Goal: Check status: Check status

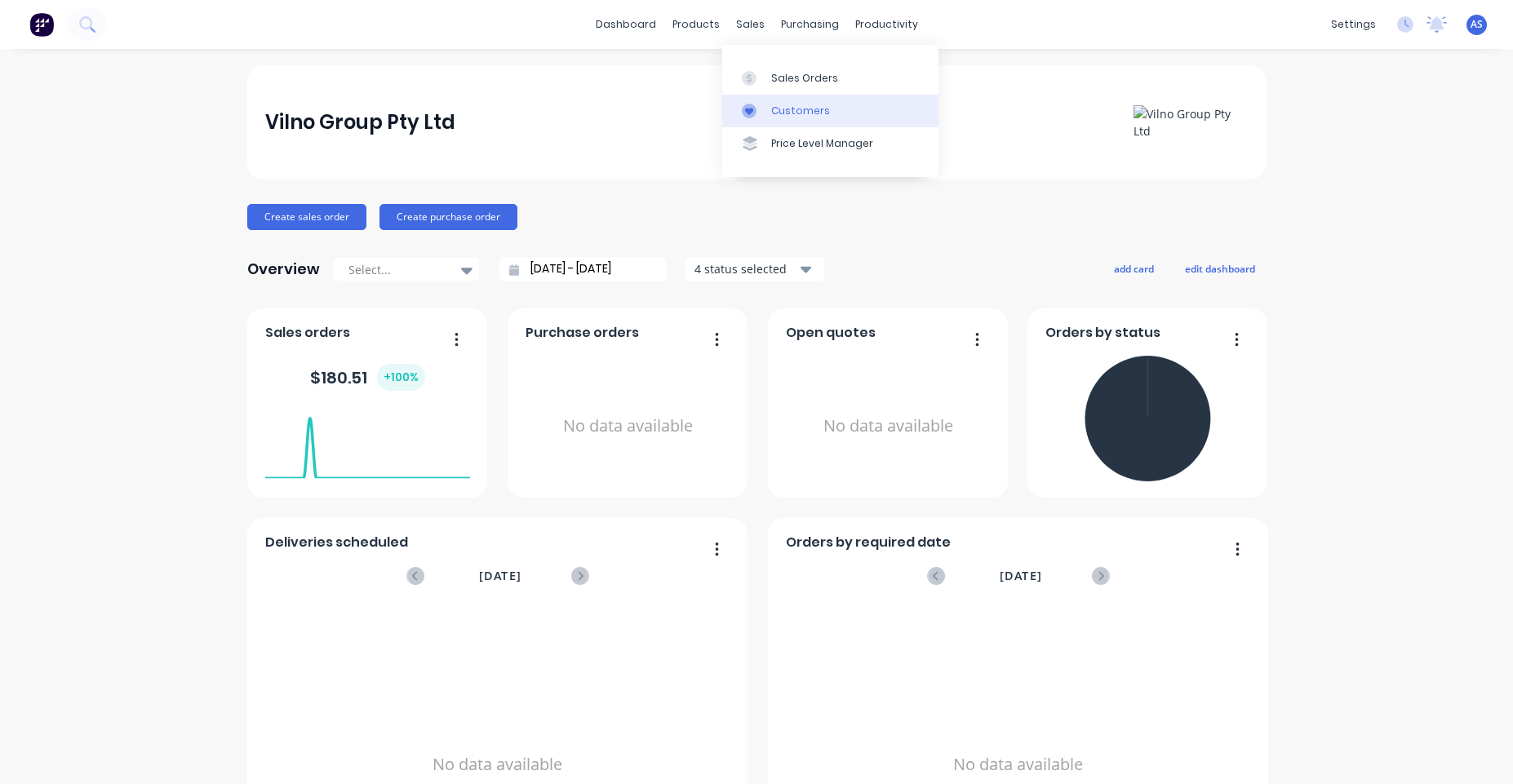
click at [778, 127] on link "Customers" at bounding box center [830, 111] width 216 height 33
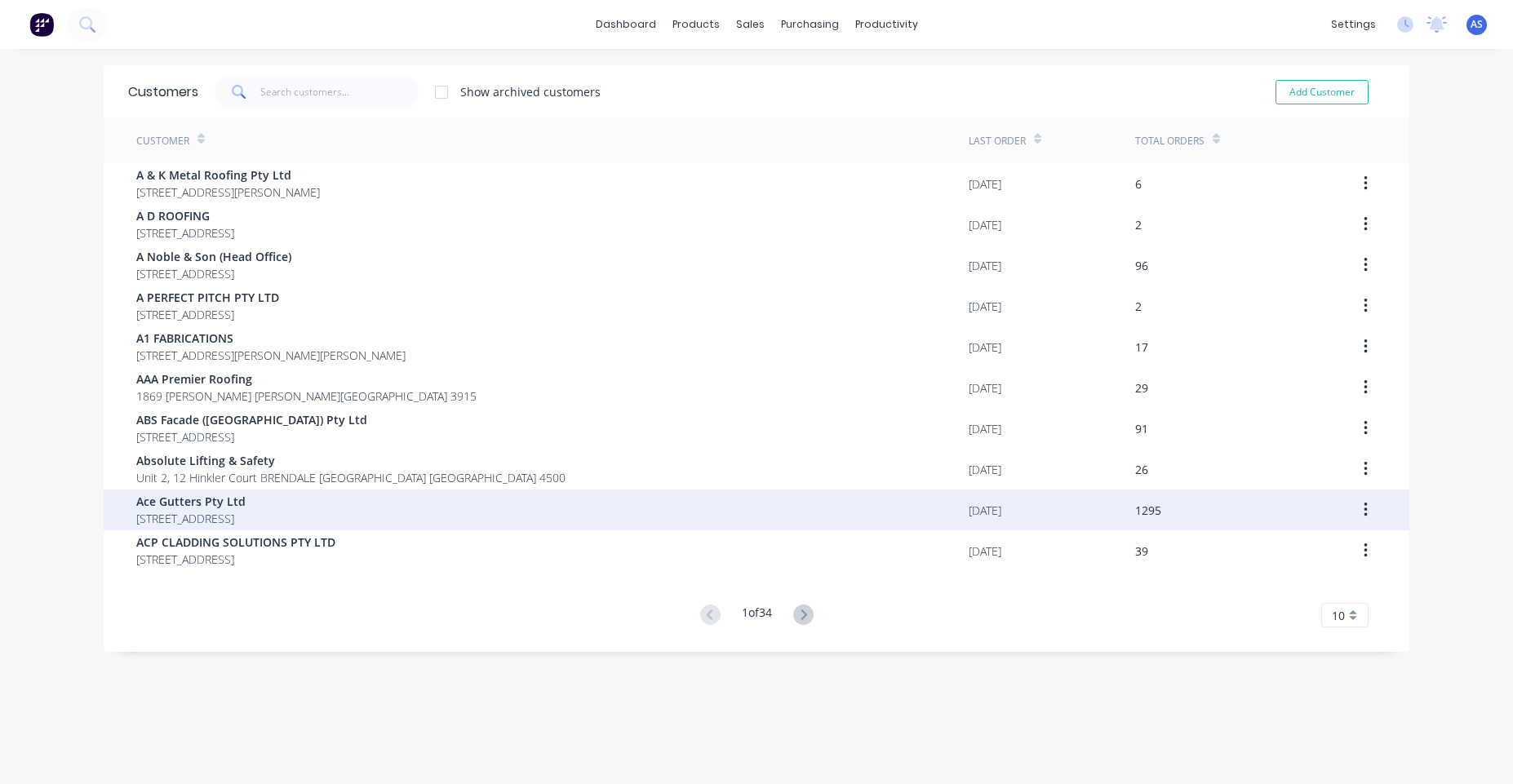
click at [662, 513] on div "Ace Gutters Pty Ltd [STREET_ADDRESS]" at bounding box center [553, 510] width 833 height 40
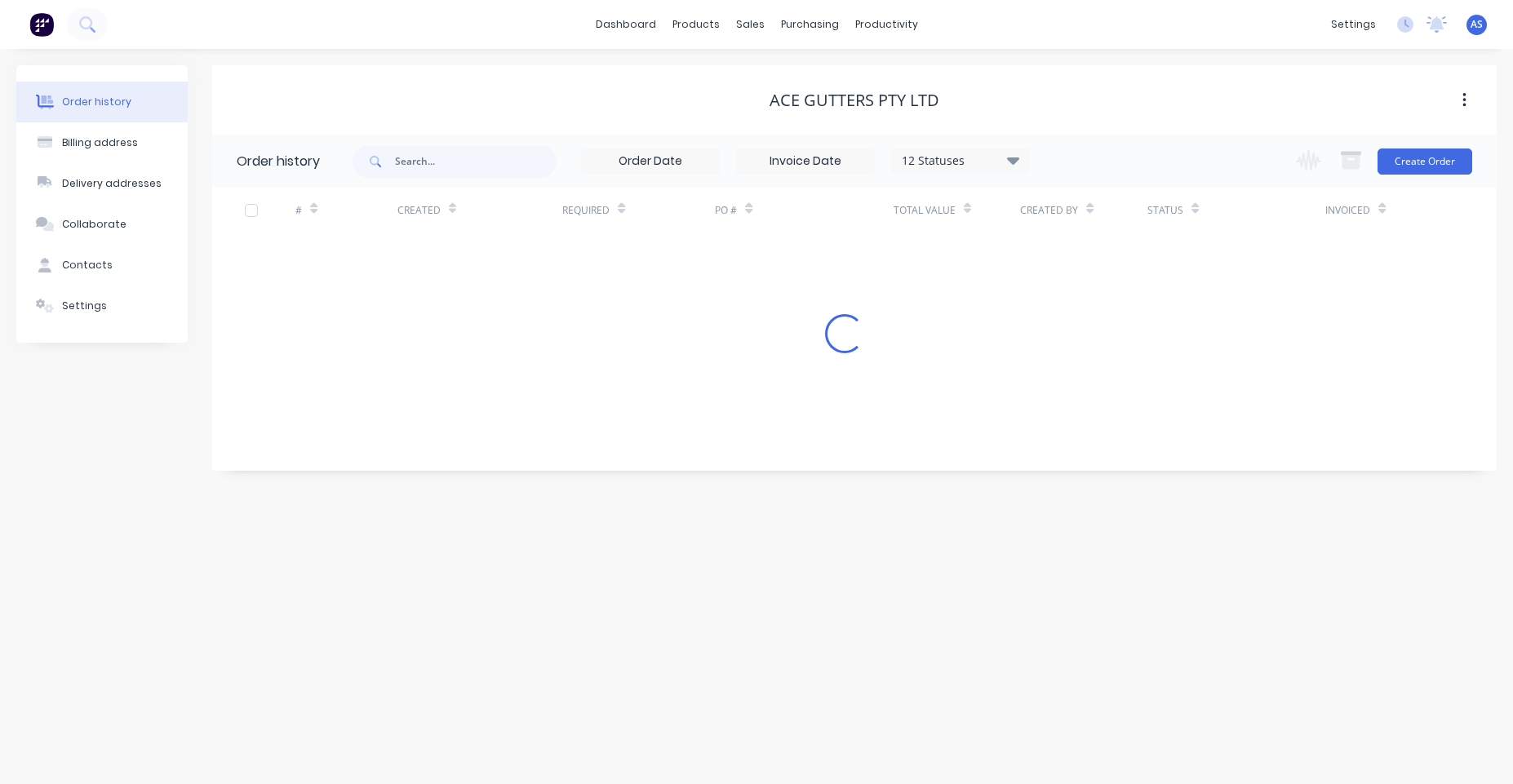
click at [806, 160] on input at bounding box center [804, 161] width 137 height 25
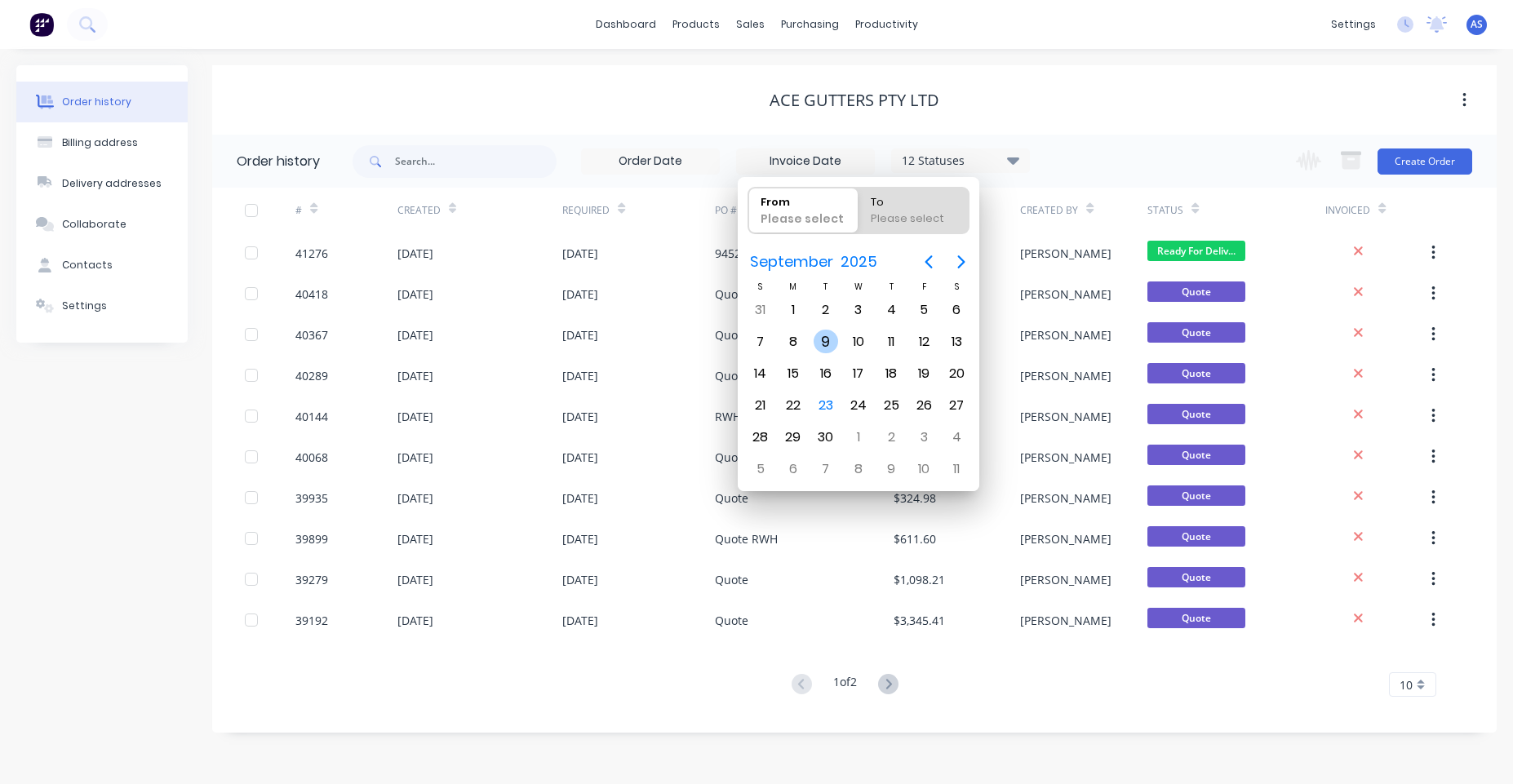
click at [813, 342] on div "9" at bounding box center [825, 341] width 25 height 25
type input "[DATE]"
radio input "false"
radio input "true"
click at [898, 364] on div "18" at bounding box center [890, 373] width 25 height 25
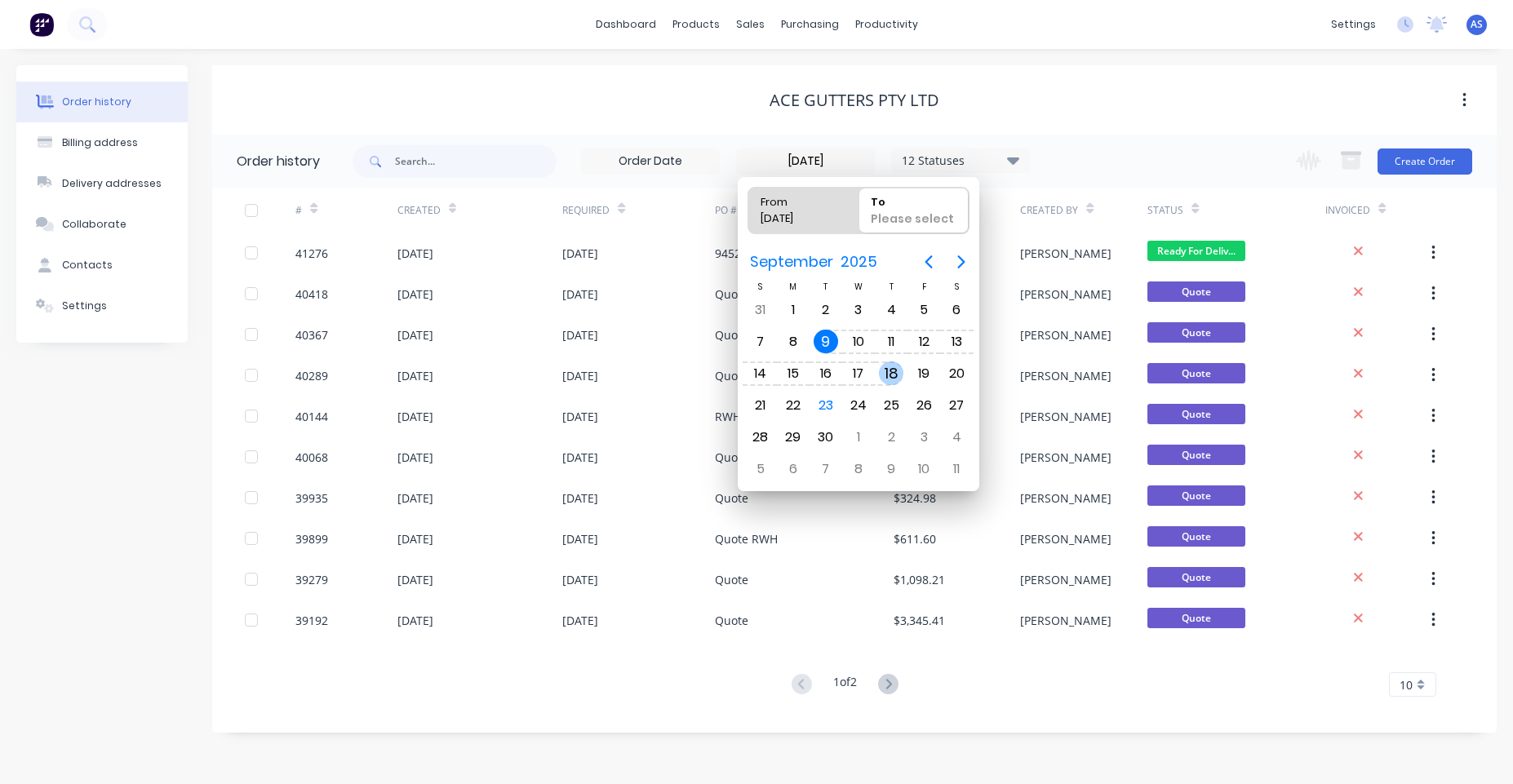
type input "[DATE] - [DATE]"
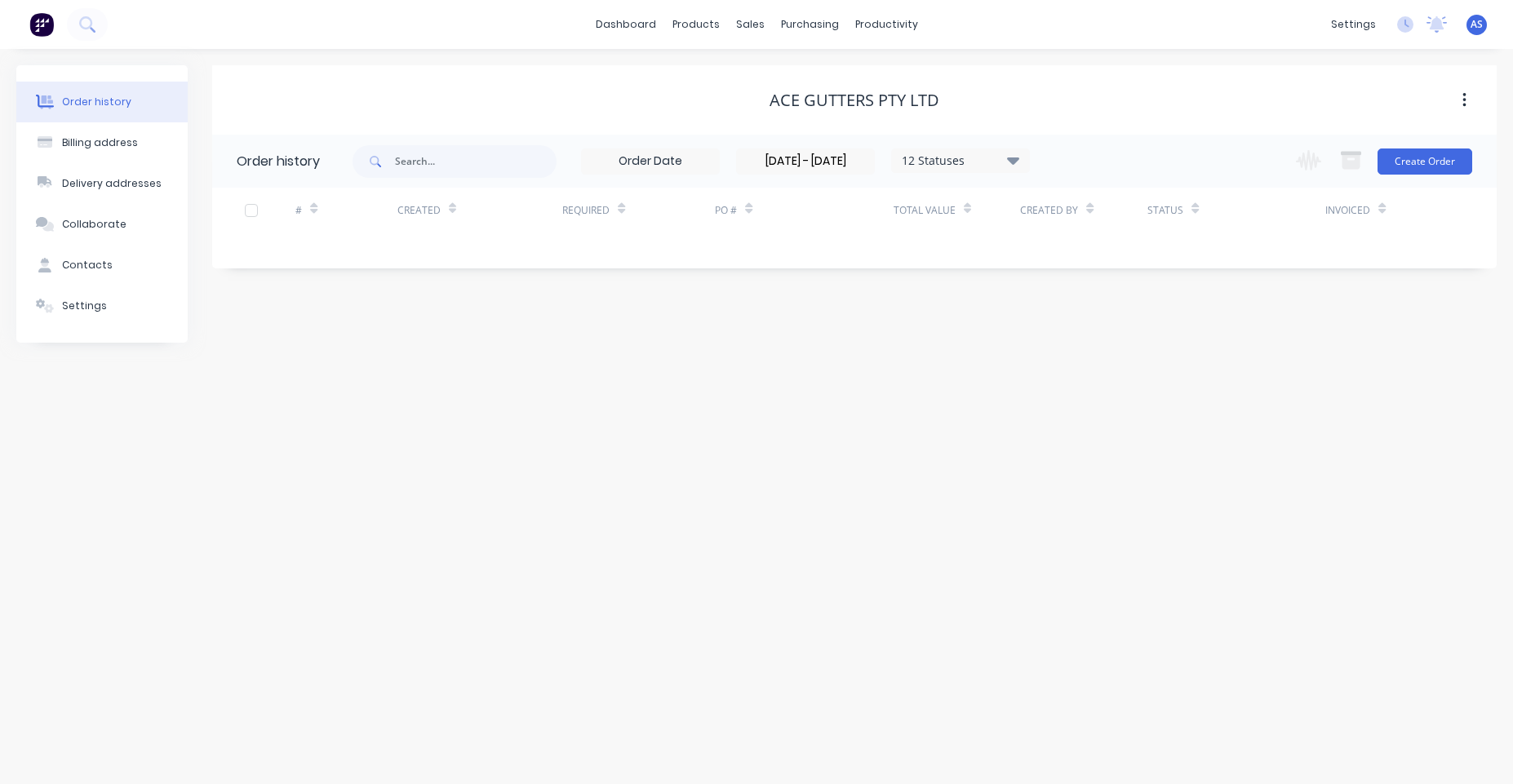
click at [813, 134] on div "Ace Gutters Pty Ltd" at bounding box center [854, 100] width 1284 height 70
click at [818, 158] on input "[DATE] - [DATE]" at bounding box center [804, 161] width 137 height 25
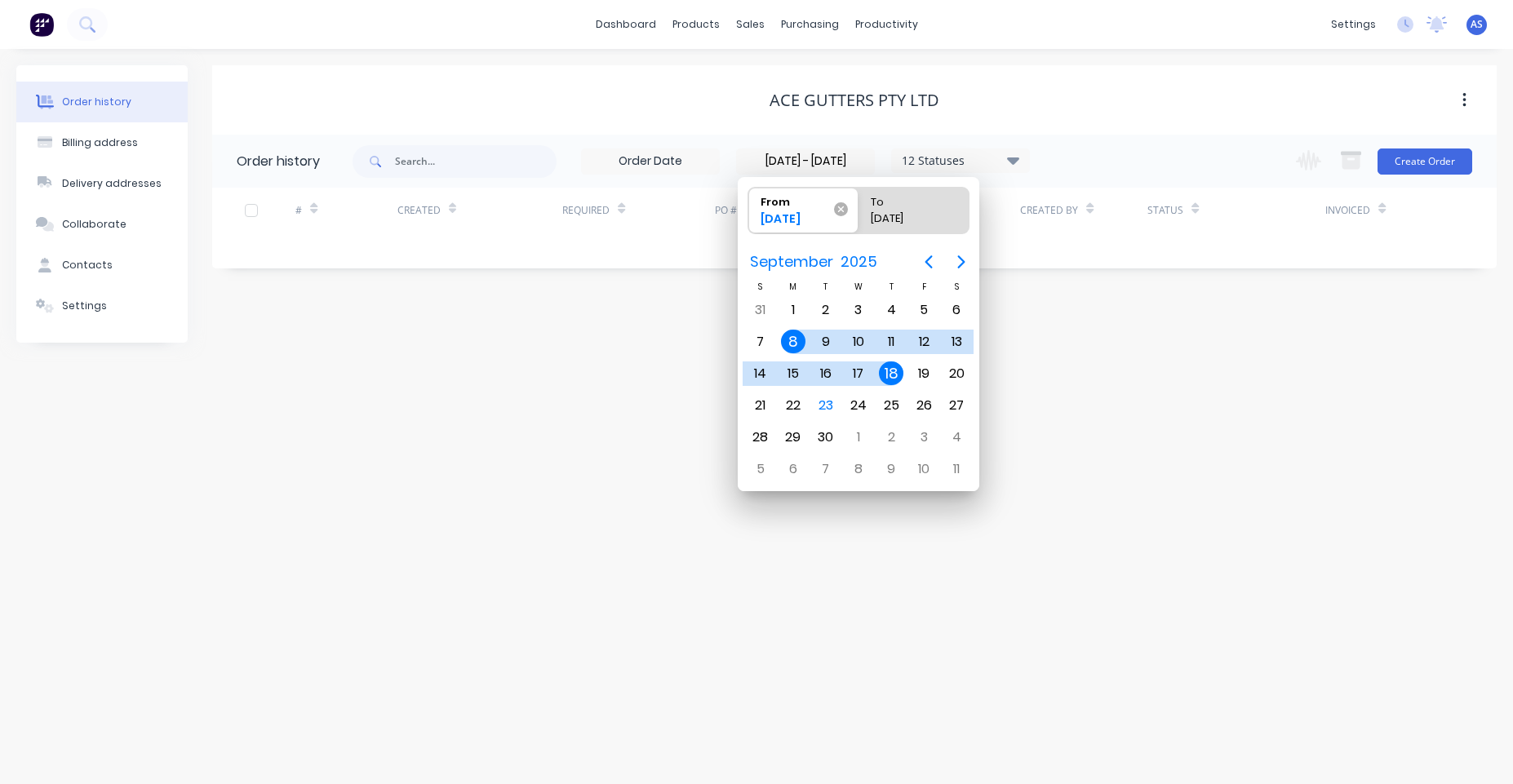
click at [839, 212] on icon at bounding box center [840, 209] width 14 height 14
click at [749, 212] on input "From [DATE]" at bounding box center [748, 211] width 1 height 46
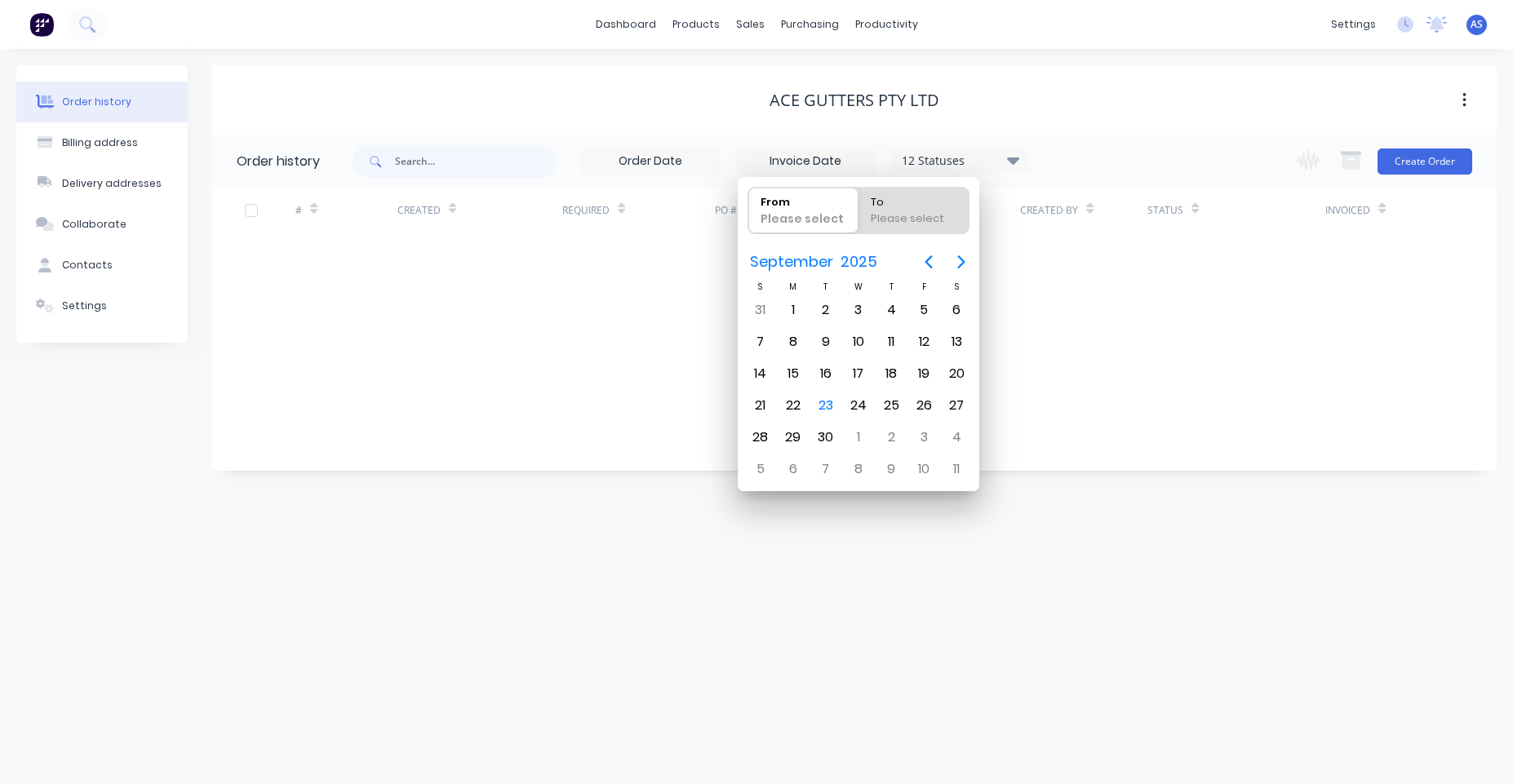
click at [753, 86] on div "Ace Gutters Pty Ltd" at bounding box center [854, 100] width 1284 height 29
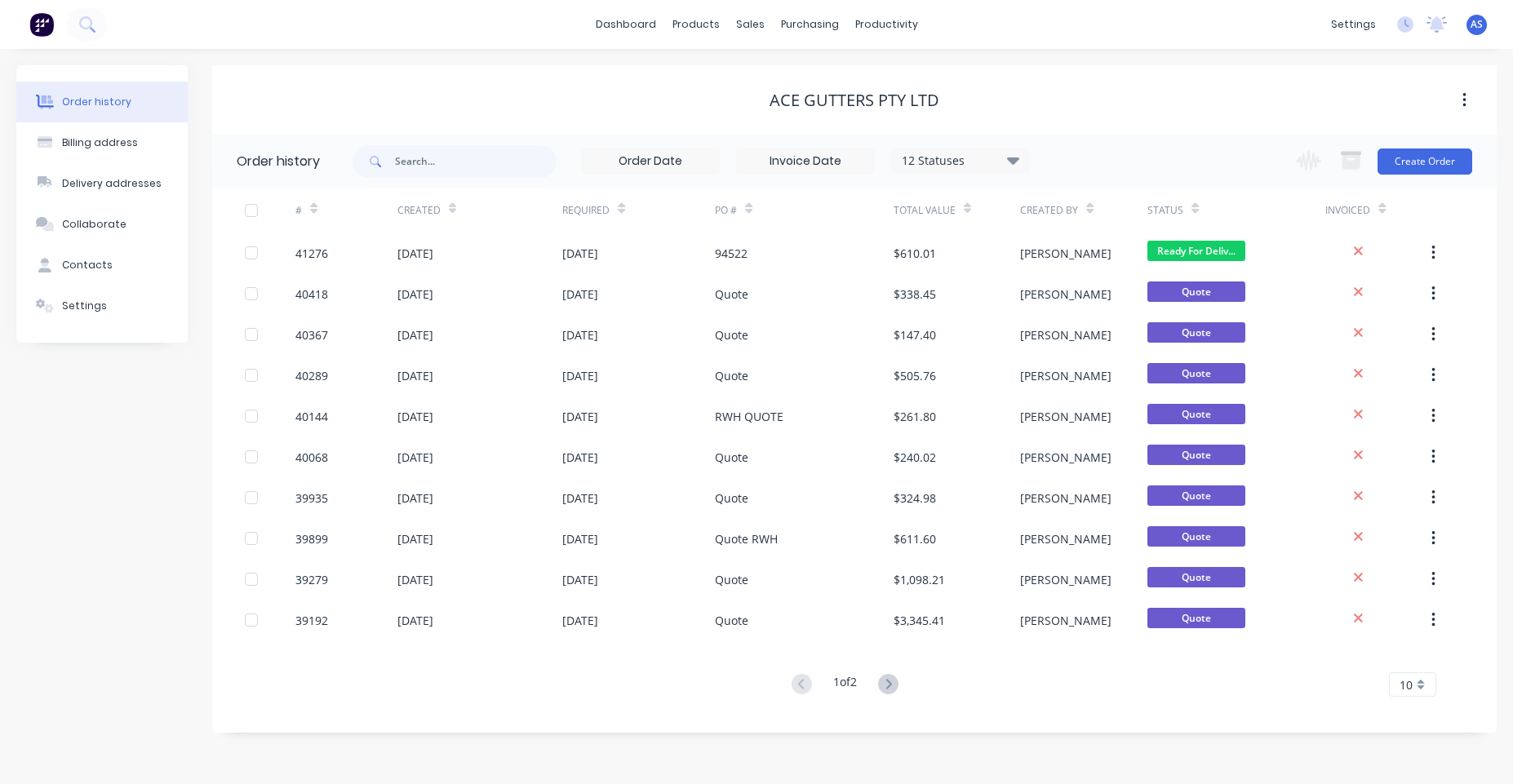
click at [710, 154] on input at bounding box center [649, 161] width 137 height 25
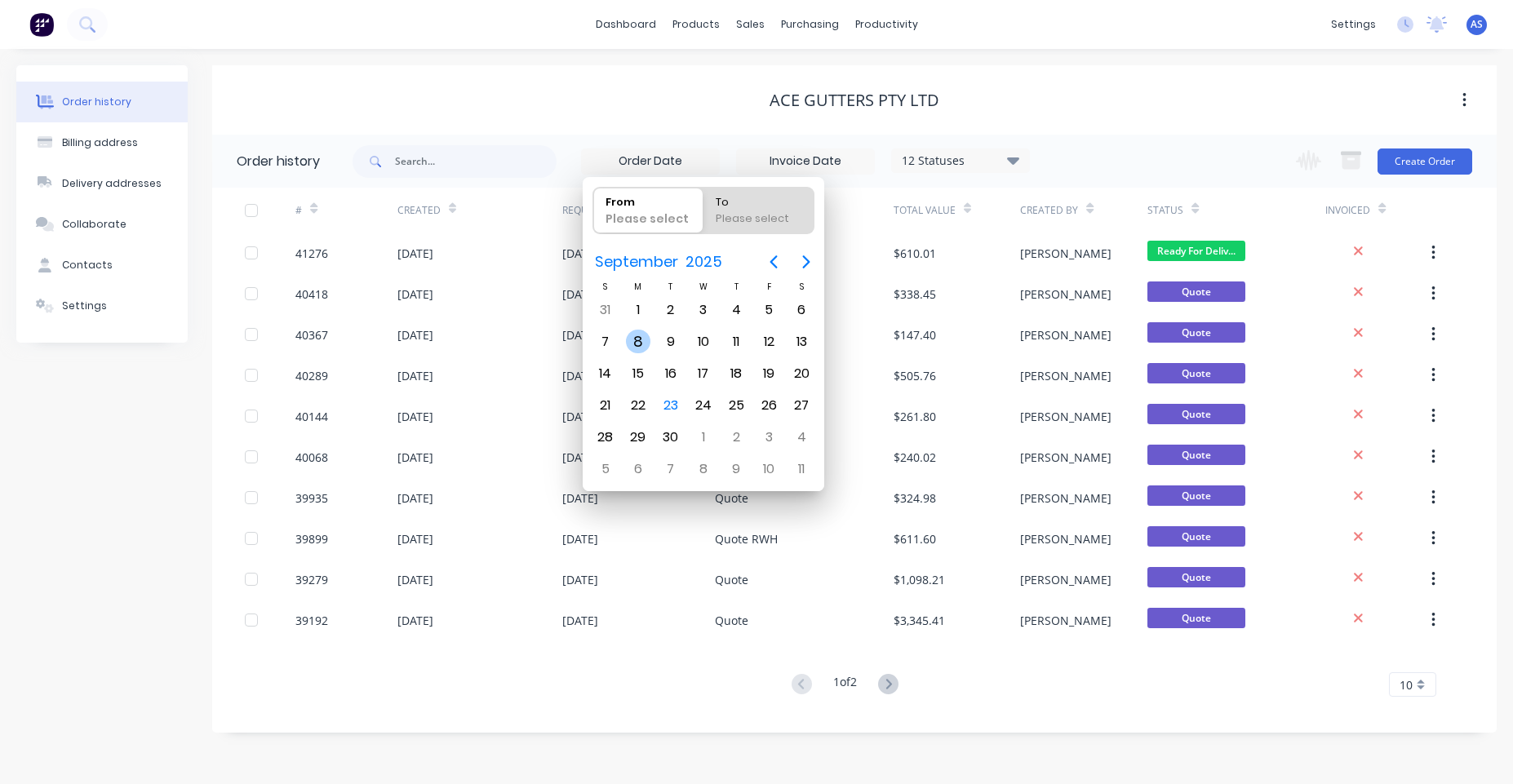
click at [627, 343] on div "8" at bounding box center [637, 341] width 25 height 25
type input "[DATE]"
radio input "false"
radio input "true"
click at [676, 400] on div "23" at bounding box center [670, 405] width 25 height 25
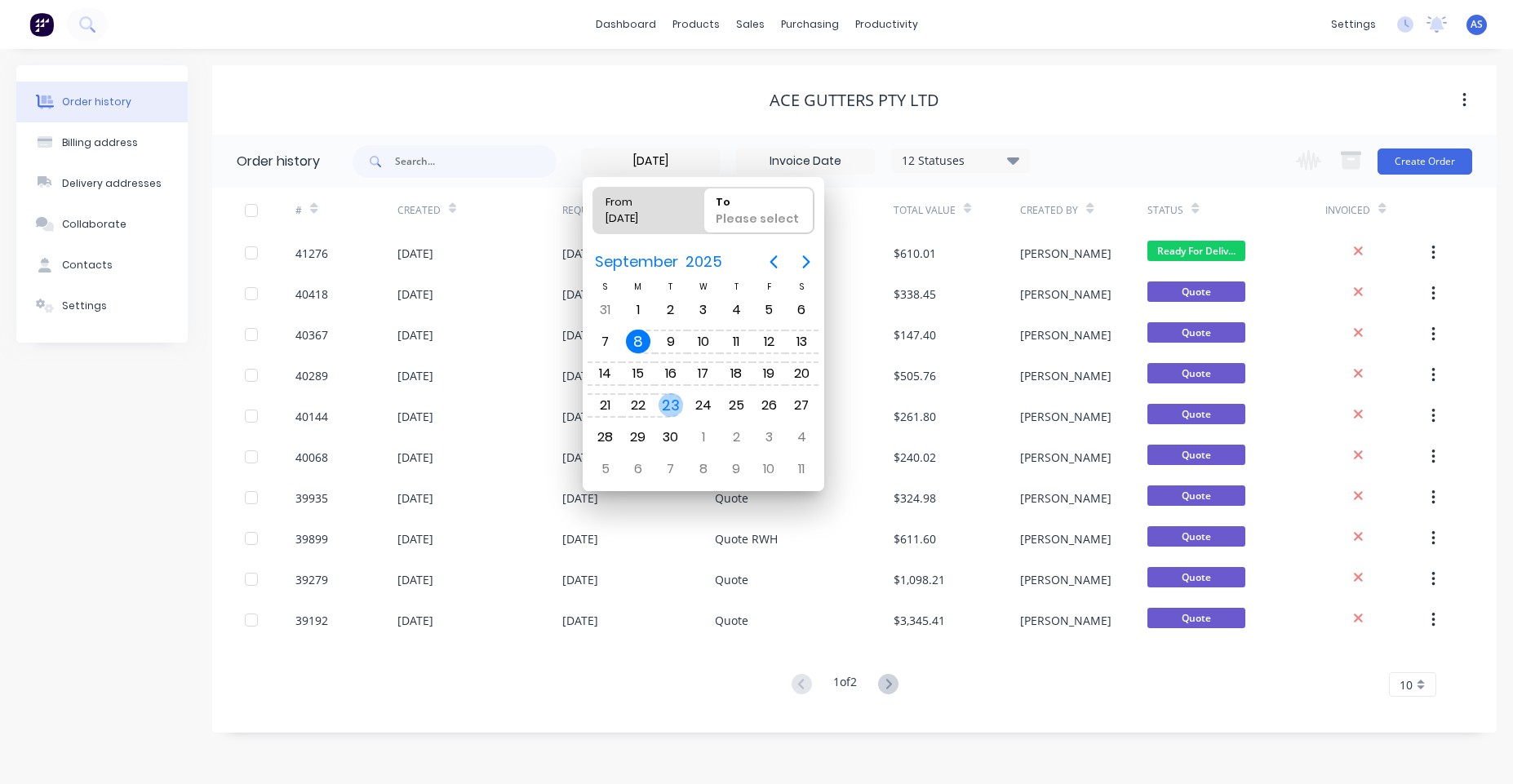
type input "[DATE] - [DATE]"
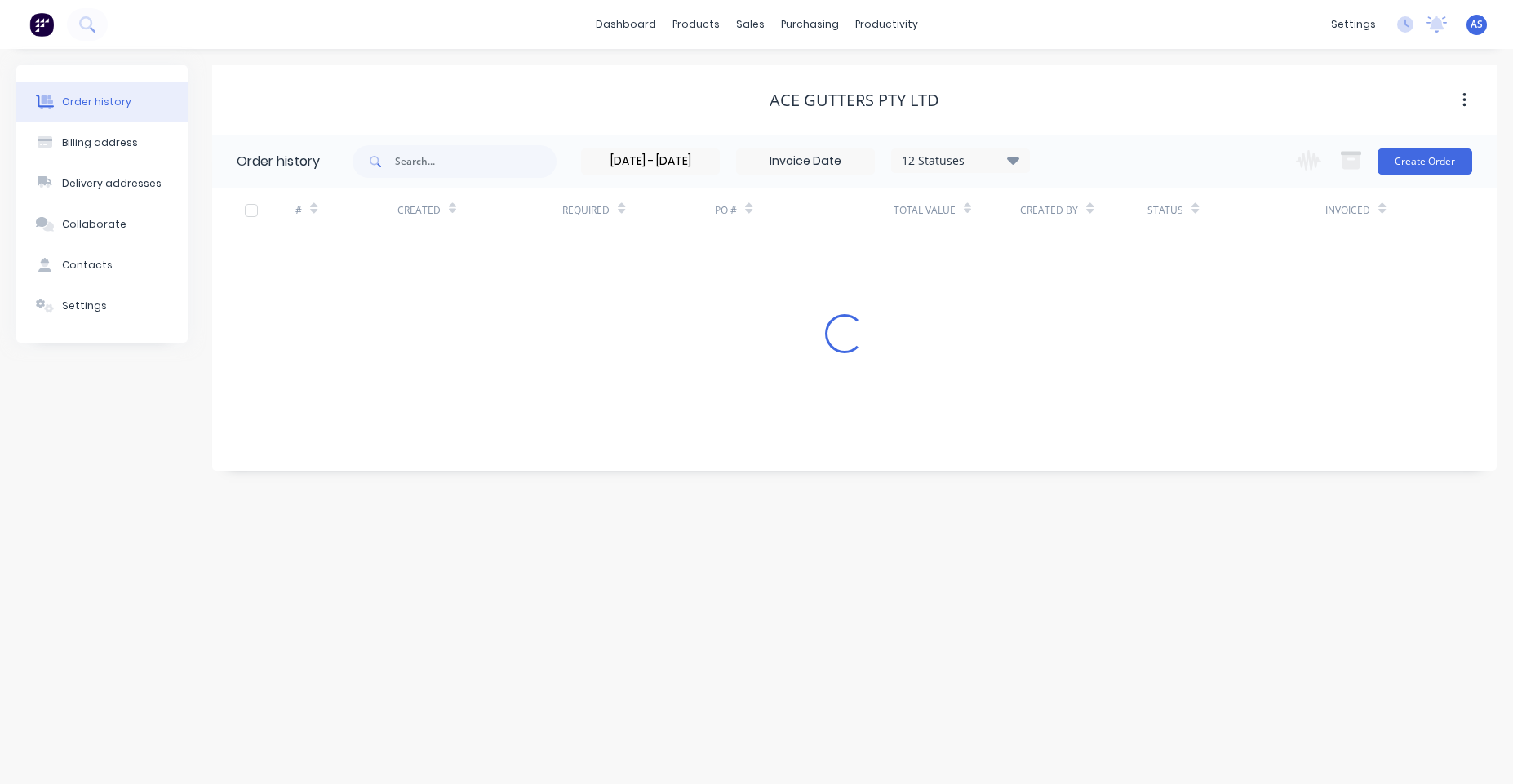
click at [686, 89] on div "Ace Gutters Pty Ltd" at bounding box center [854, 100] width 1284 height 29
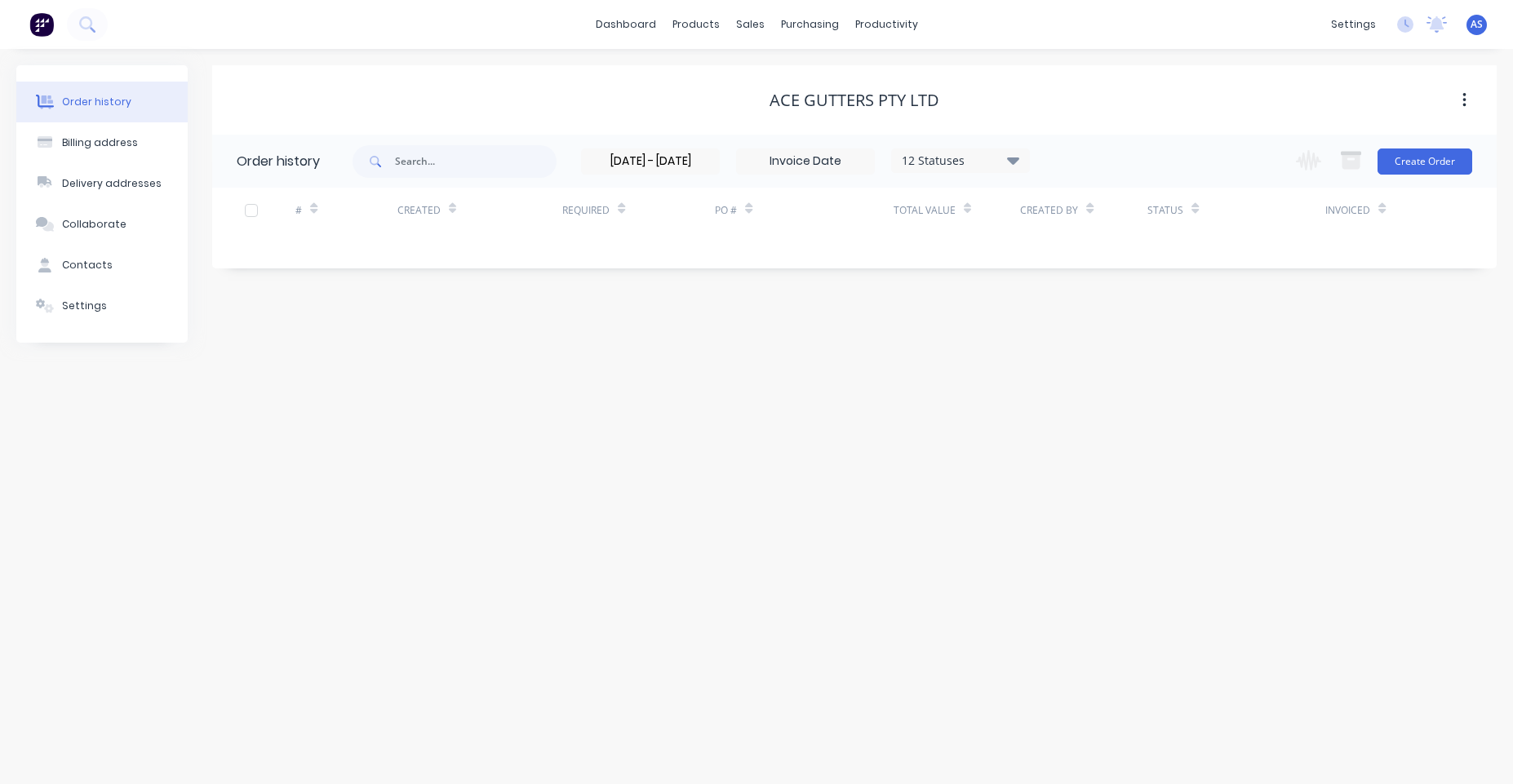
click at [657, 171] on input "[DATE] - [DATE]" at bounding box center [649, 161] width 137 height 25
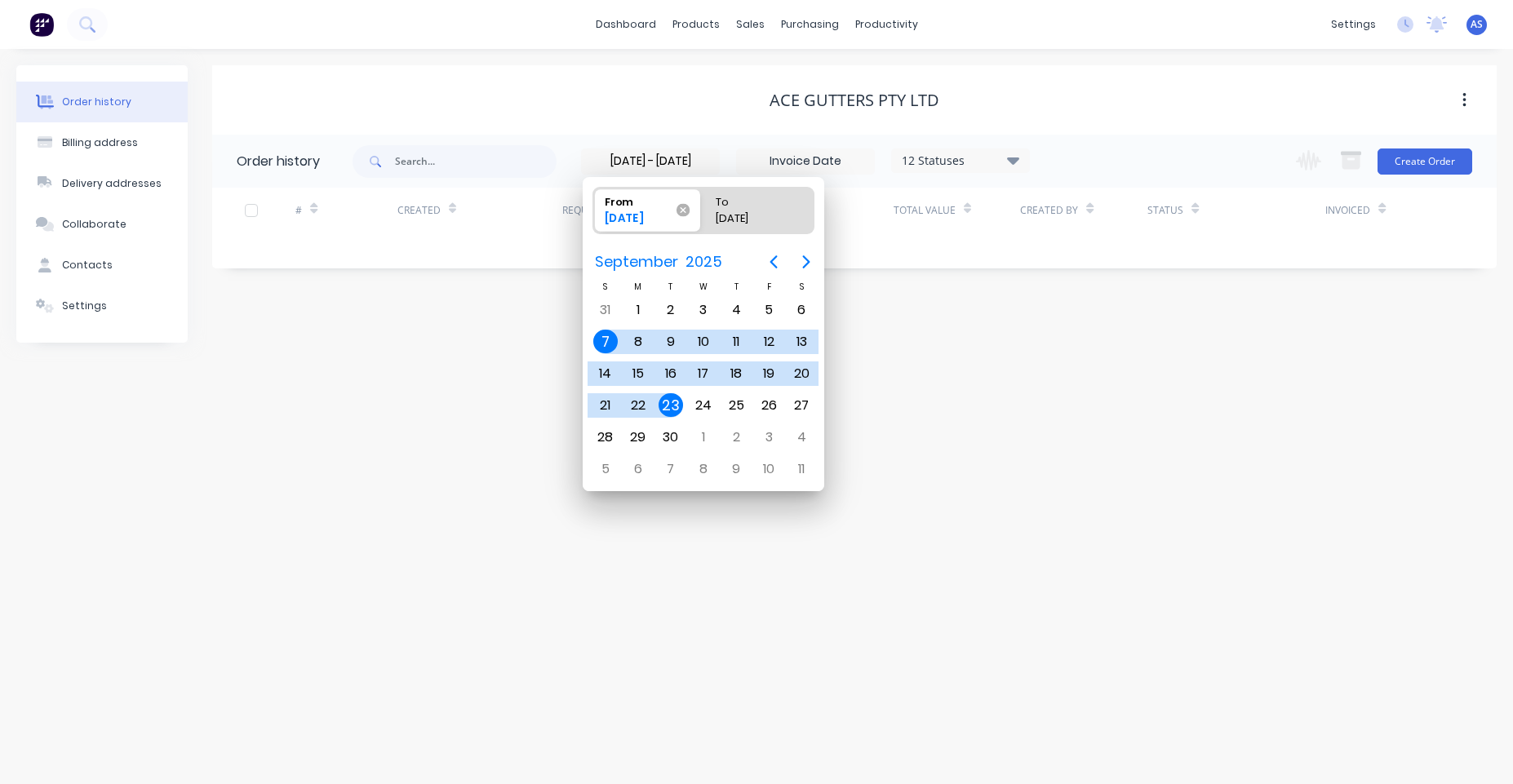
click at [688, 203] on span "From [DATE]" at bounding box center [646, 210] width 107 height 43
click at [594, 203] on input "From [DATE]" at bounding box center [593, 211] width 1 height 46
click at [689, 215] on icon at bounding box center [683, 210] width 13 height 13
click at [594, 215] on input "From [DATE]" at bounding box center [593, 211] width 1 height 46
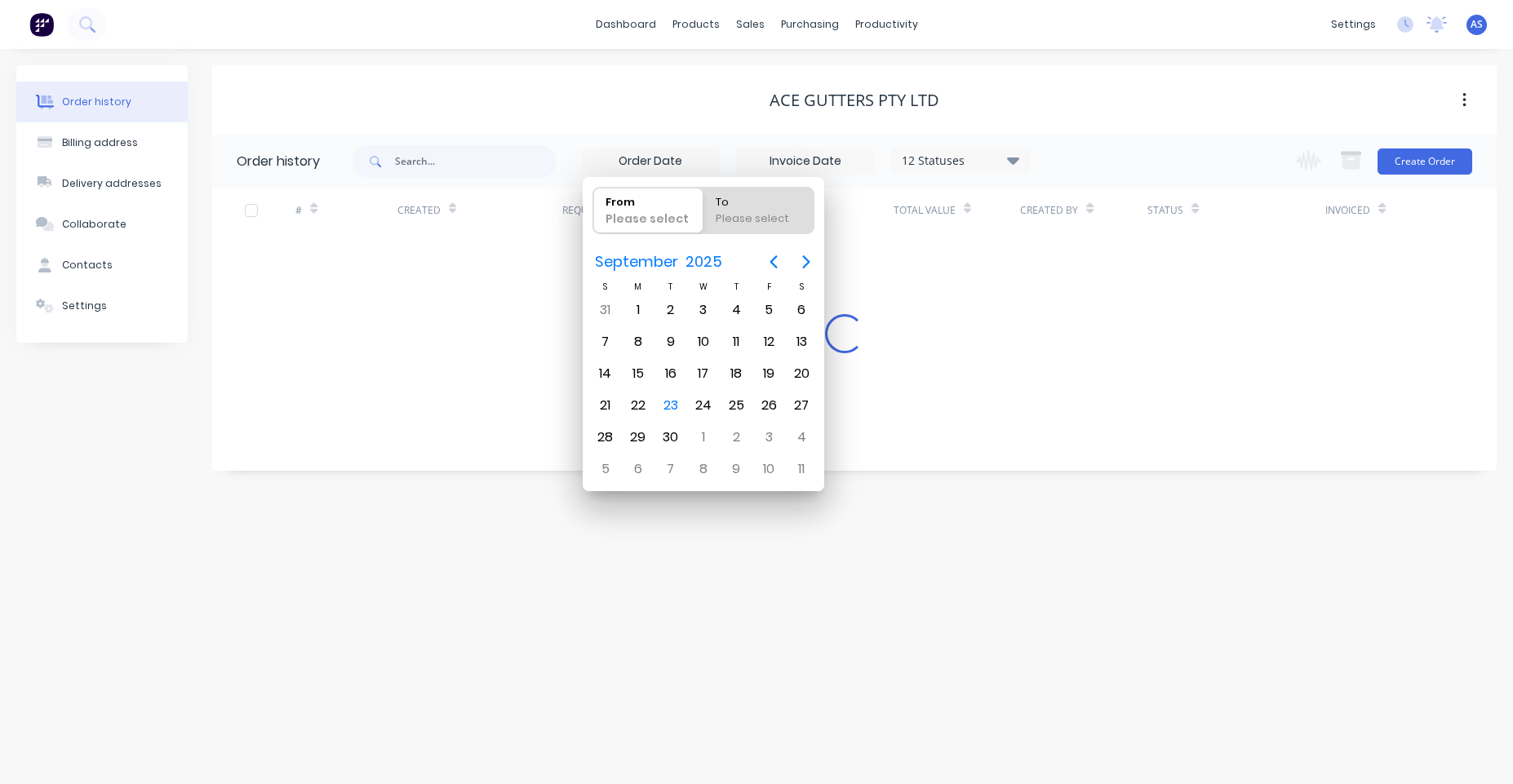
click at [703, 91] on div "Ace Gutters Pty Ltd" at bounding box center [854, 100] width 1284 height 19
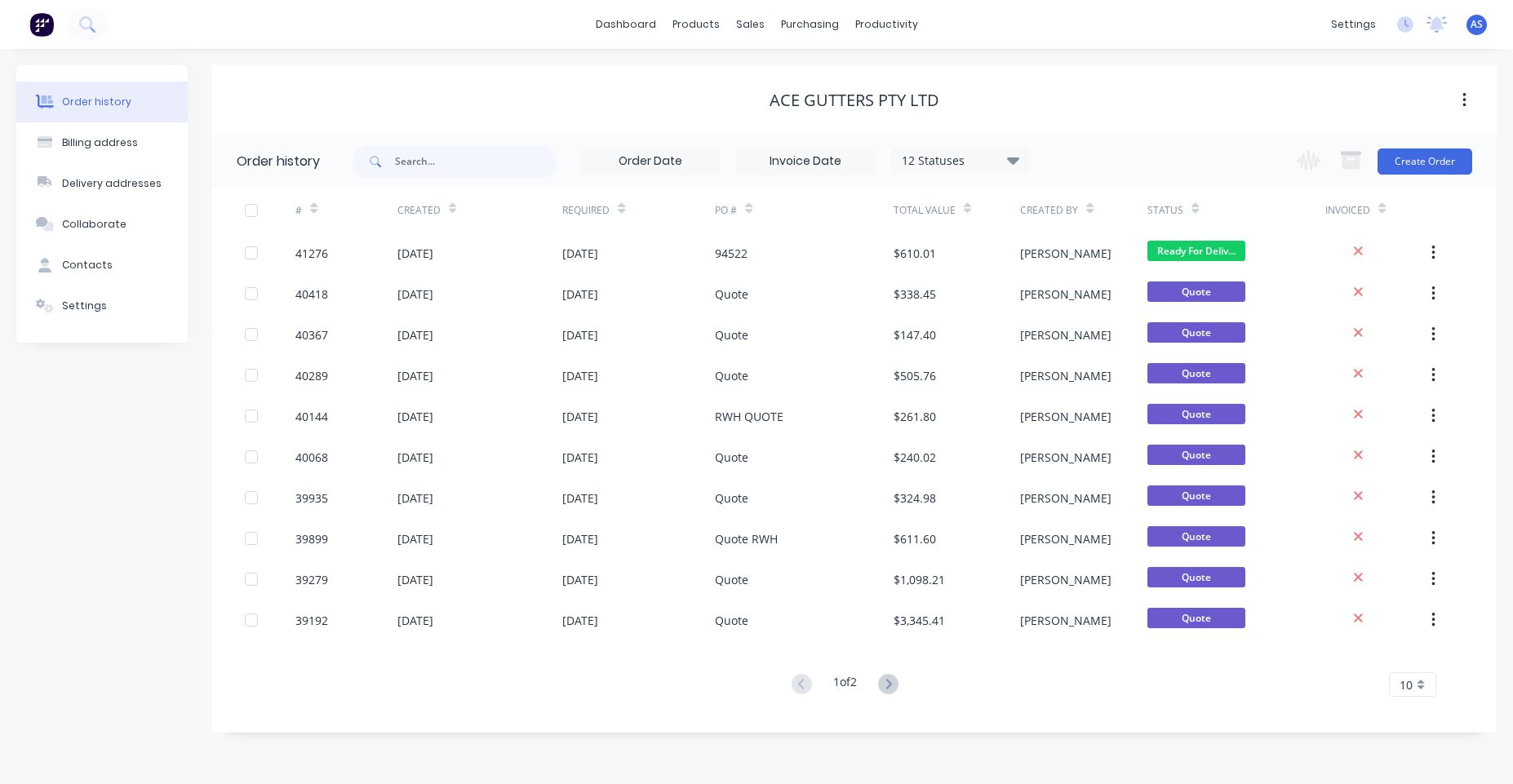
click at [770, 151] on input at bounding box center [804, 161] width 137 height 25
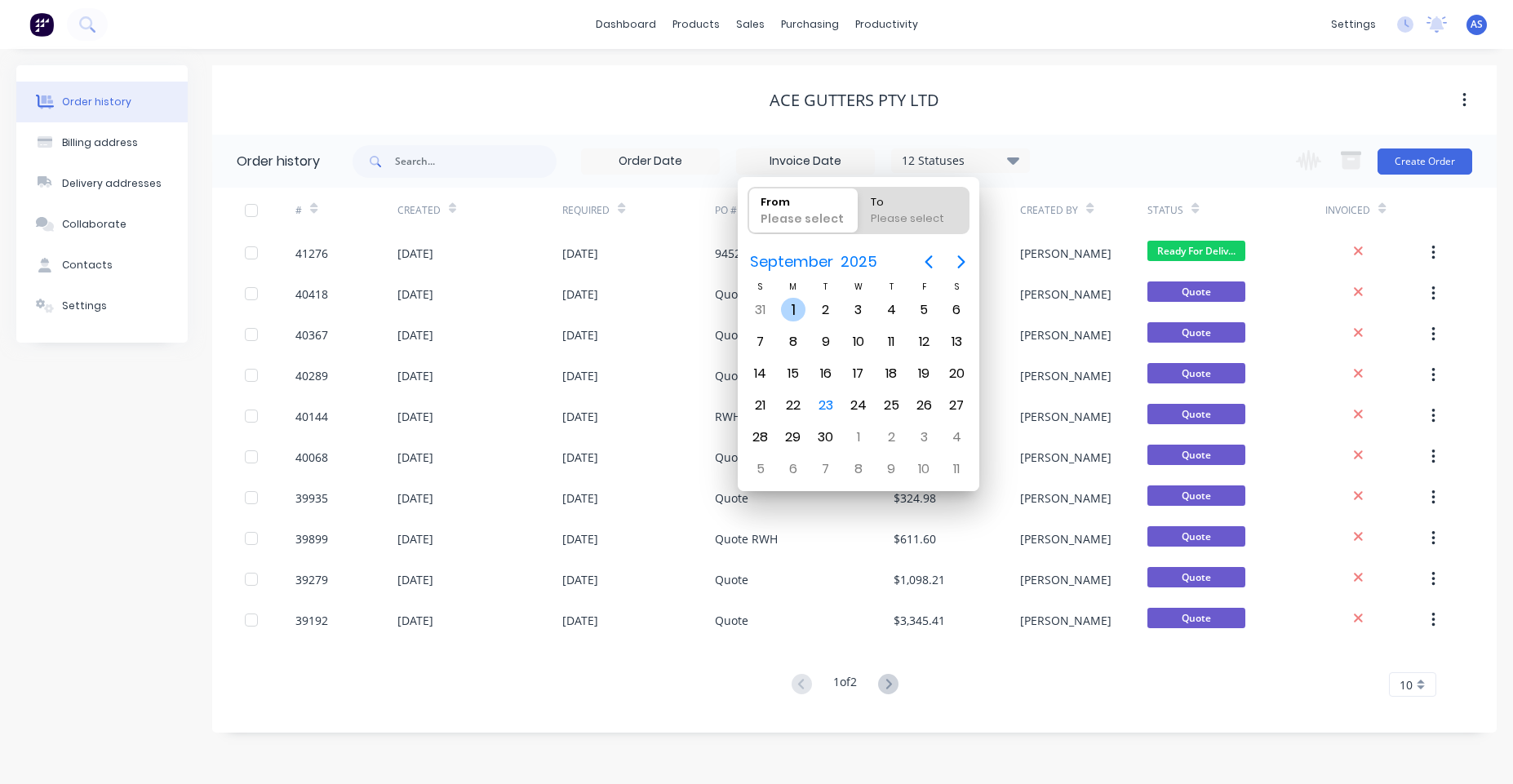
click at [790, 322] on div "[DATE]" at bounding box center [793, 310] width 33 height 31
type input "[DATE]"
radio input "false"
radio input "true"
click at [824, 428] on div "30" at bounding box center [825, 437] width 25 height 25
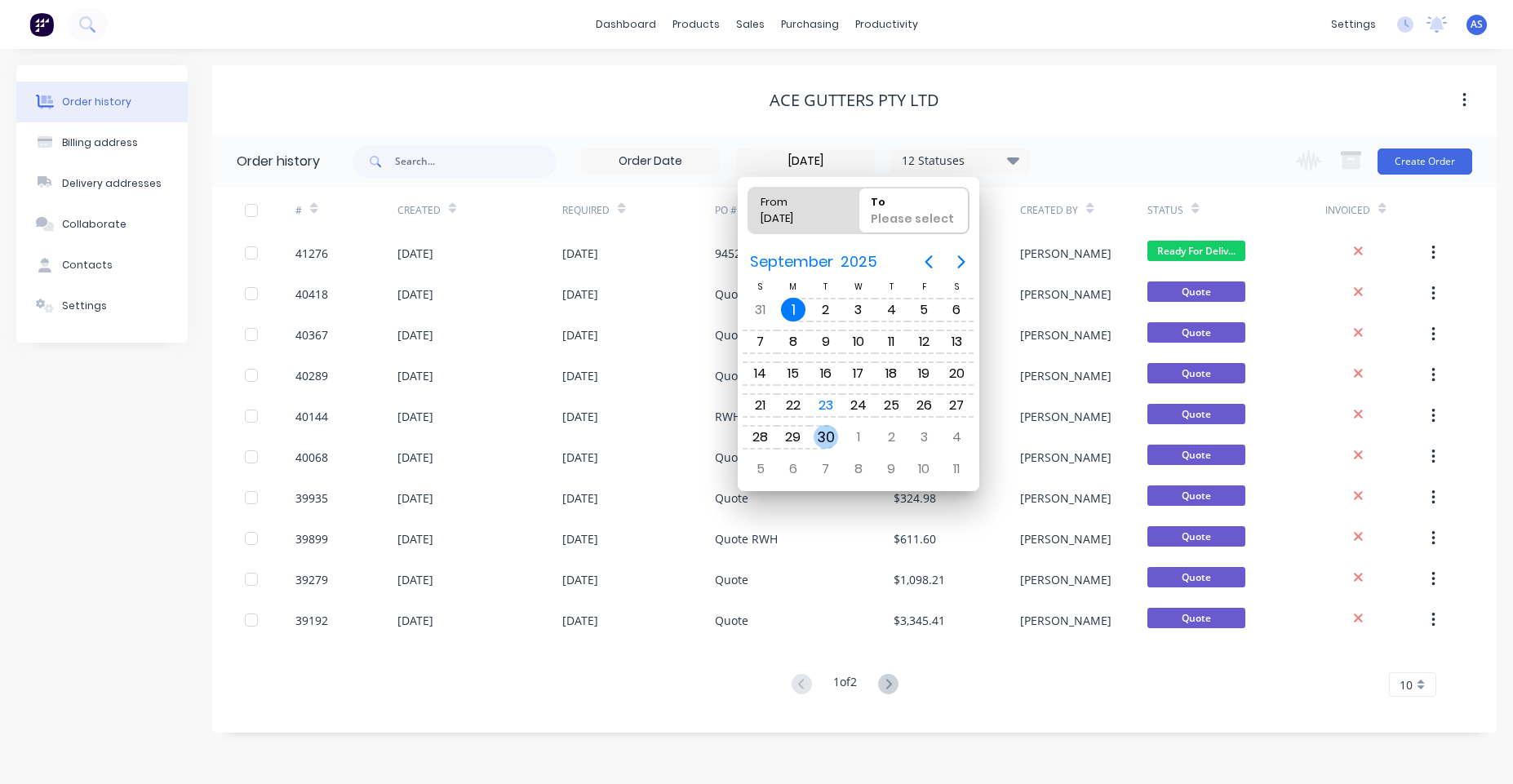
type input "[DATE] - [DATE]"
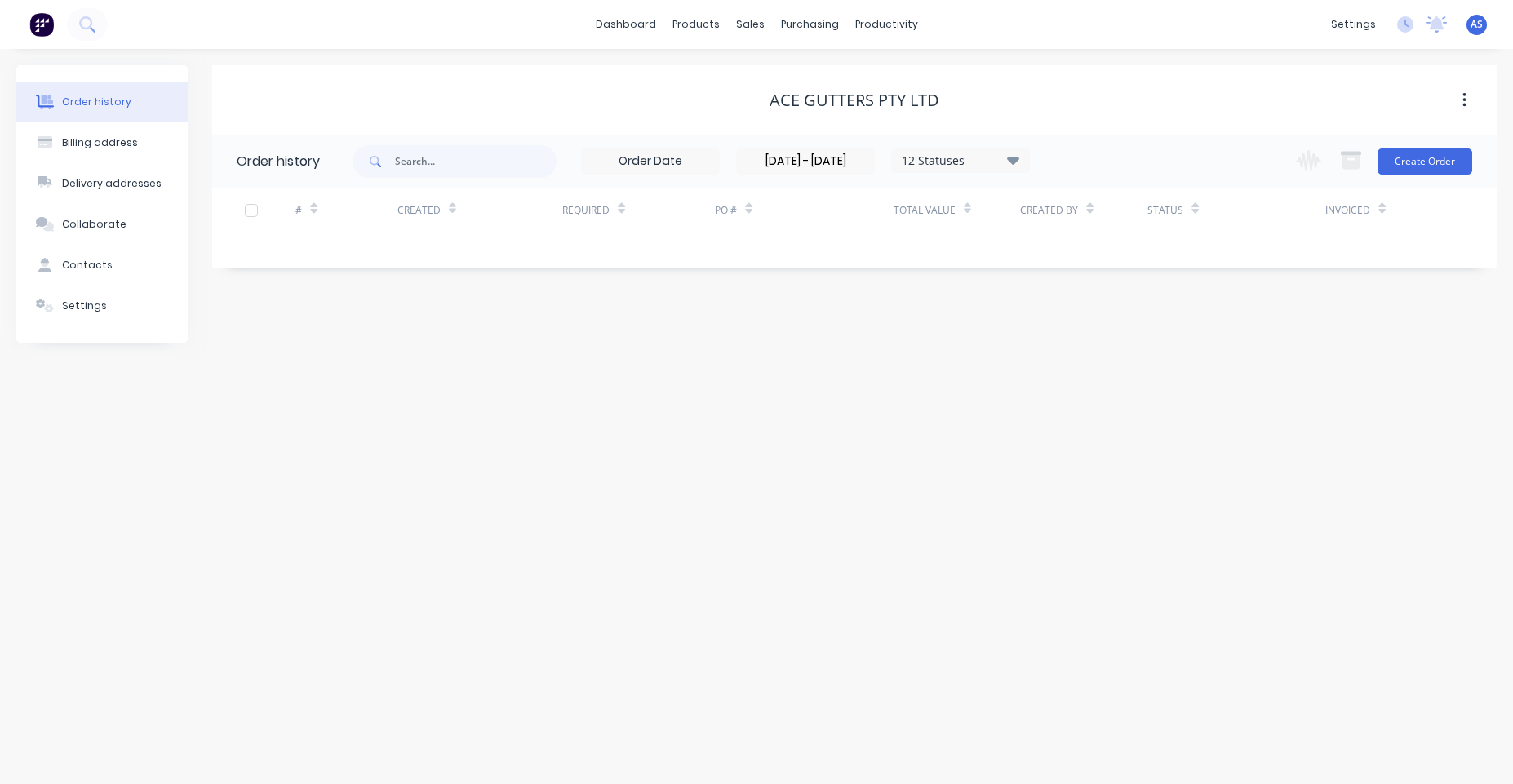
click at [712, 164] on input at bounding box center [649, 161] width 137 height 25
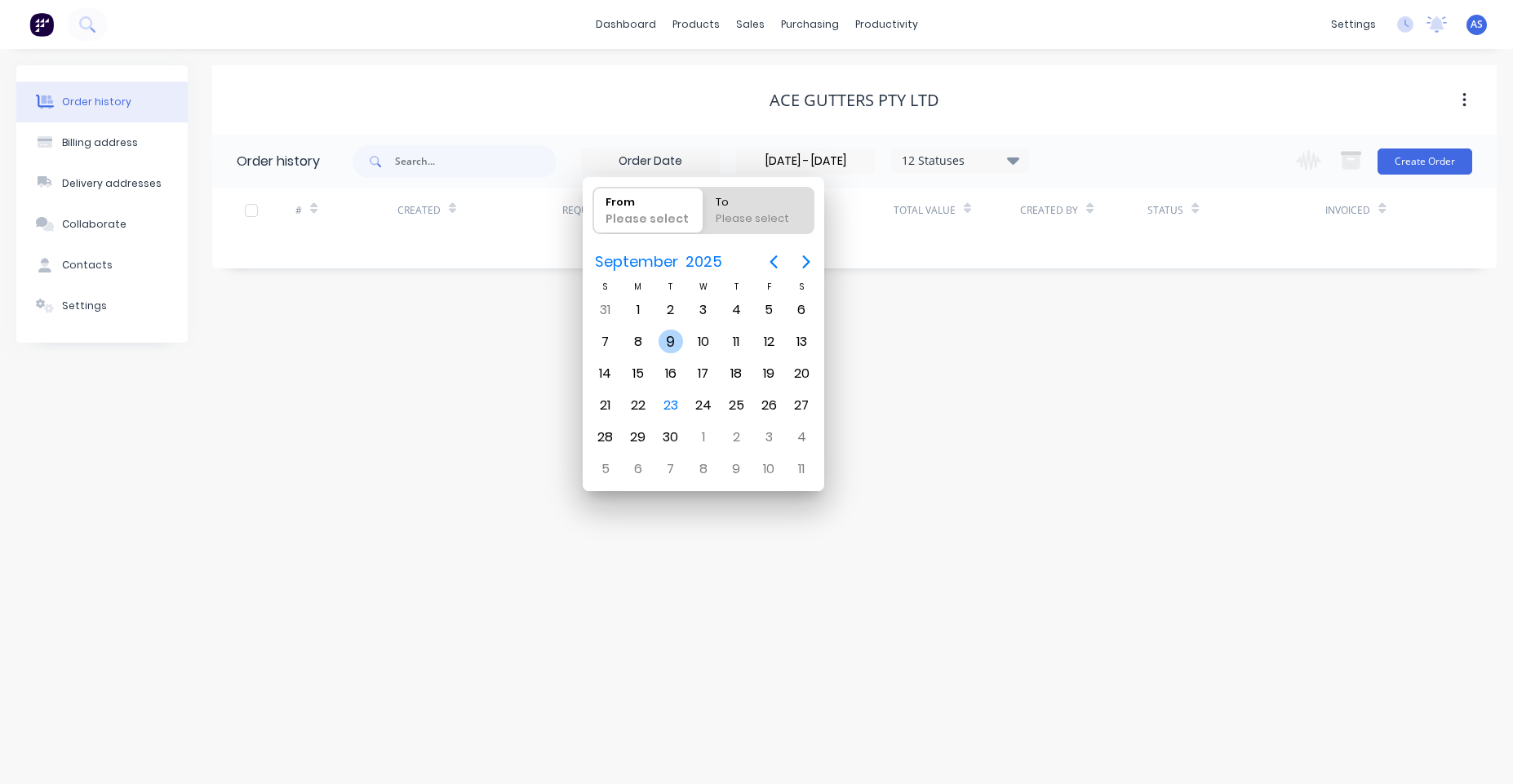
click at [682, 340] on div "9" at bounding box center [670, 341] width 25 height 25
type input "[DATE]"
radio input "false"
radio input "true"
click at [717, 350] on div "10" at bounding box center [703, 342] width 33 height 31
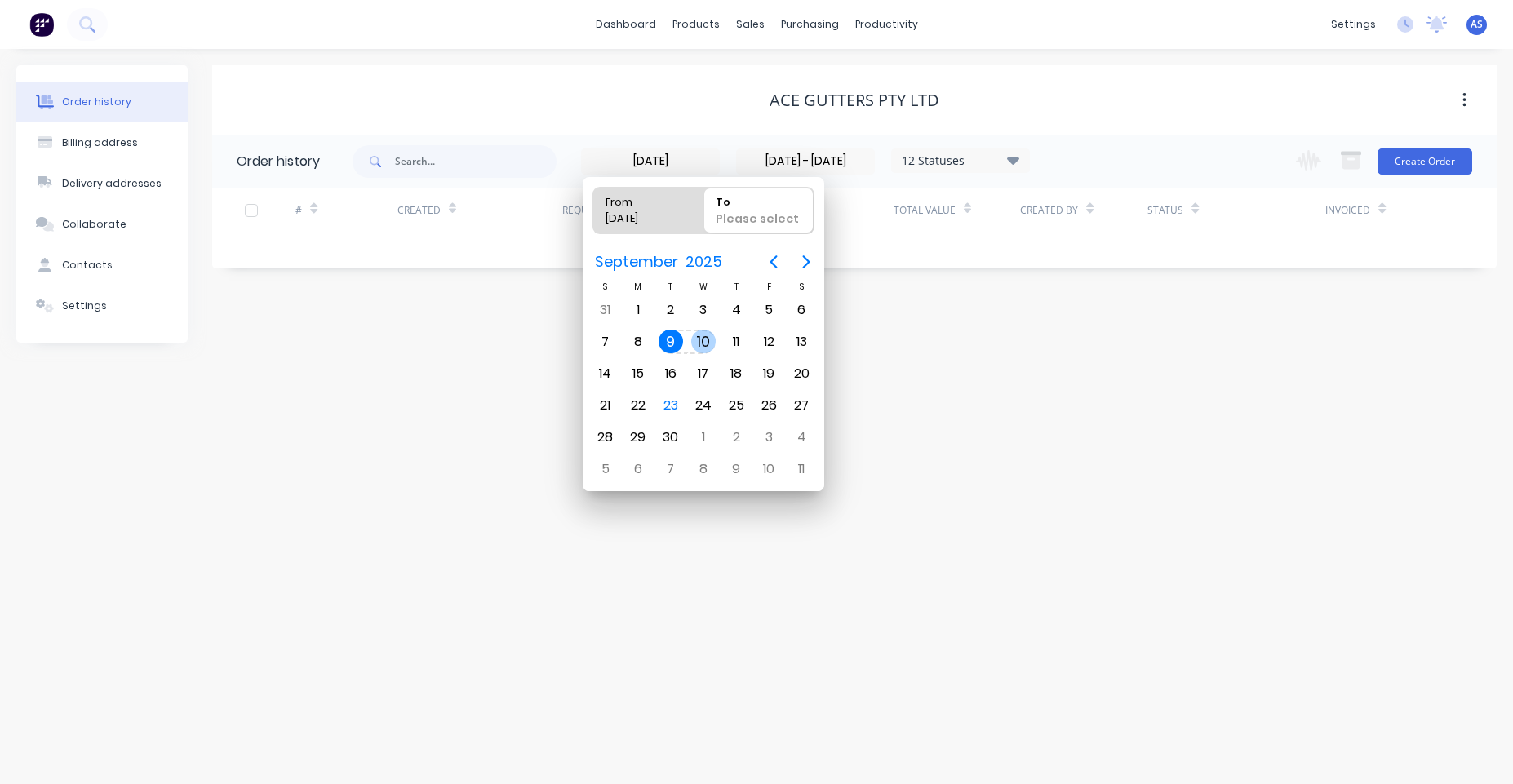
type input "[DATE] - [DATE]"
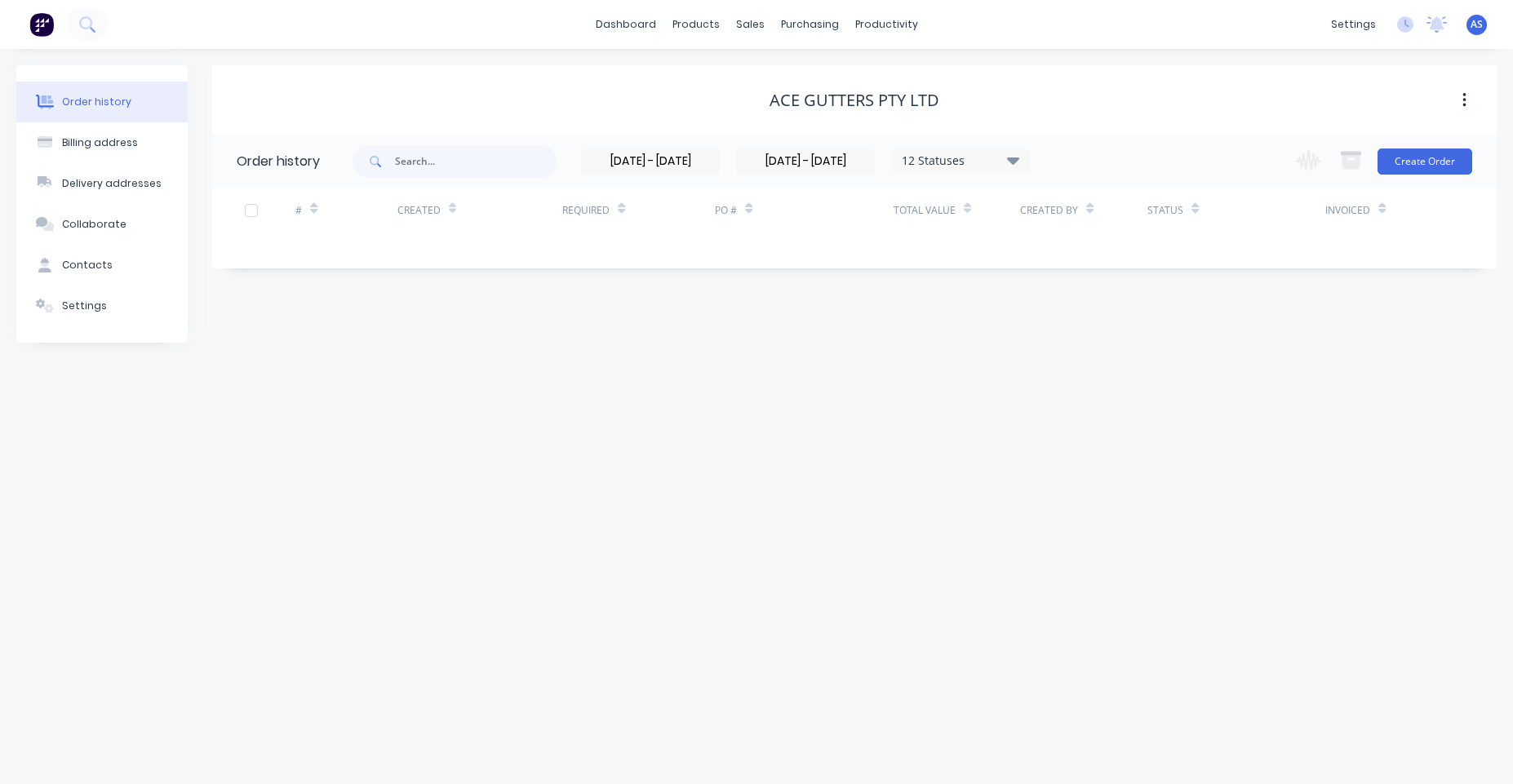
click at [766, 171] on input "[DATE] - [DATE]" at bounding box center [804, 161] width 137 height 25
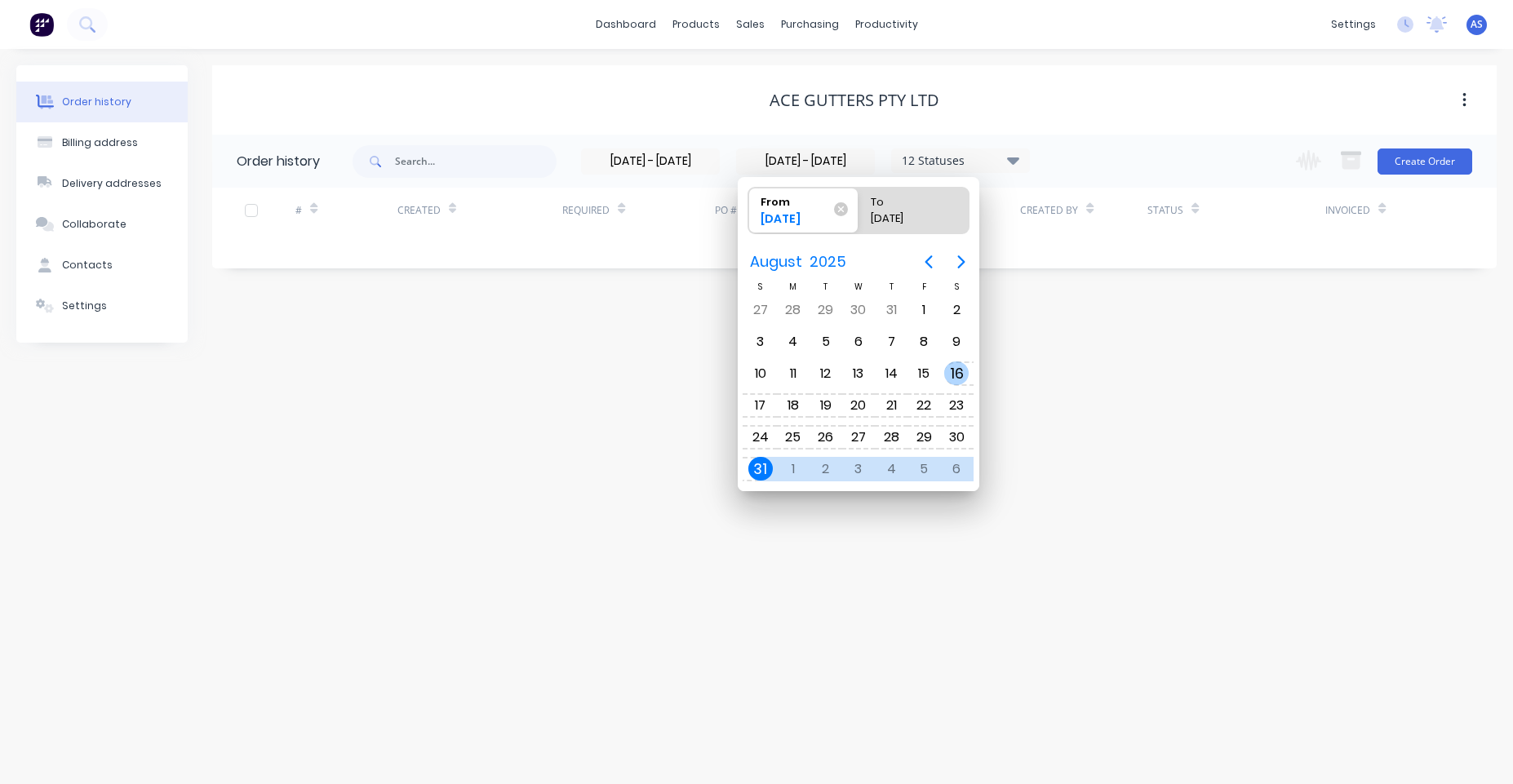
click at [707, 160] on input "[DATE] - [DATE]" at bounding box center [649, 161] width 137 height 25
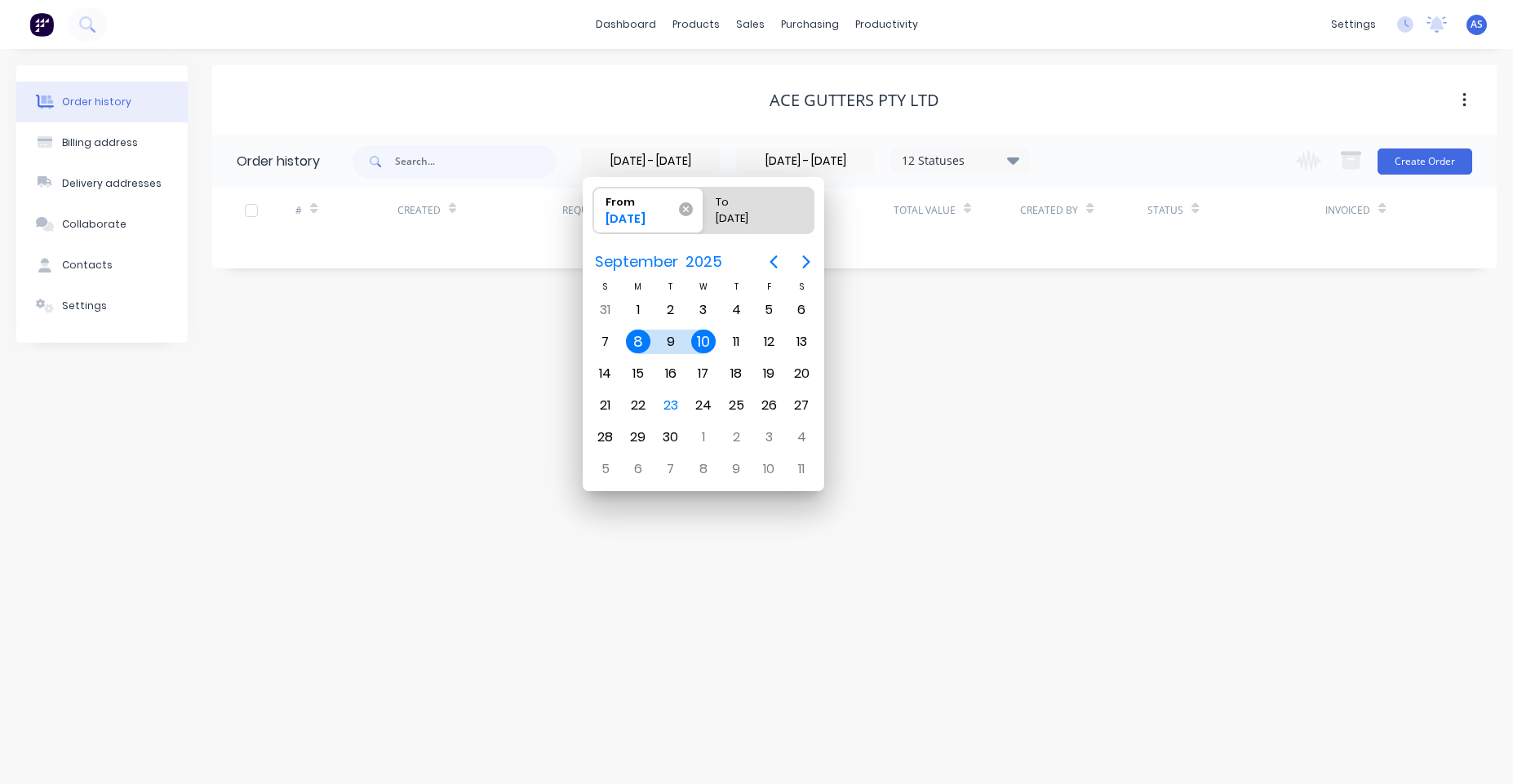
click at [691, 211] on span "From [DATE]" at bounding box center [648, 211] width 110 height 46
click at [594, 211] on input "From [DATE]" at bounding box center [593, 211] width 1 height 46
click at [690, 207] on icon at bounding box center [685, 209] width 14 height 14
click at [594, 207] on input "From [DATE]" at bounding box center [593, 211] width 1 height 46
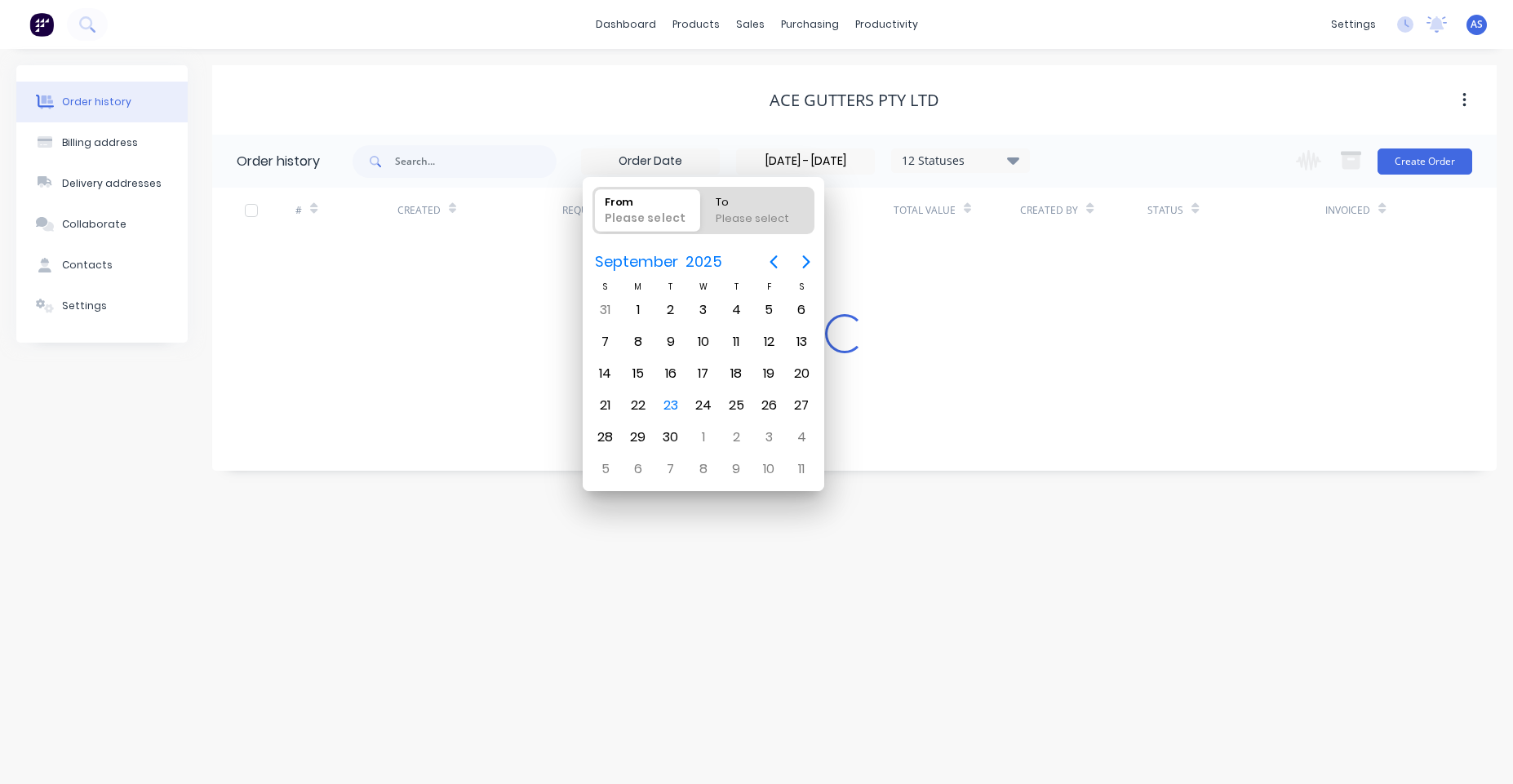
click at [690, 207] on div "From" at bounding box center [646, 200] width 96 height 22
click at [594, 207] on input "From Please select" at bounding box center [593, 211] width 1 height 46
click at [688, 207] on div "From" at bounding box center [646, 200] width 96 height 22
click at [594, 207] on input "From Please select" at bounding box center [593, 211] width 1 height 46
click at [756, 154] on input "[DATE] - [DATE]" at bounding box center [804, 161] width 137 height 25
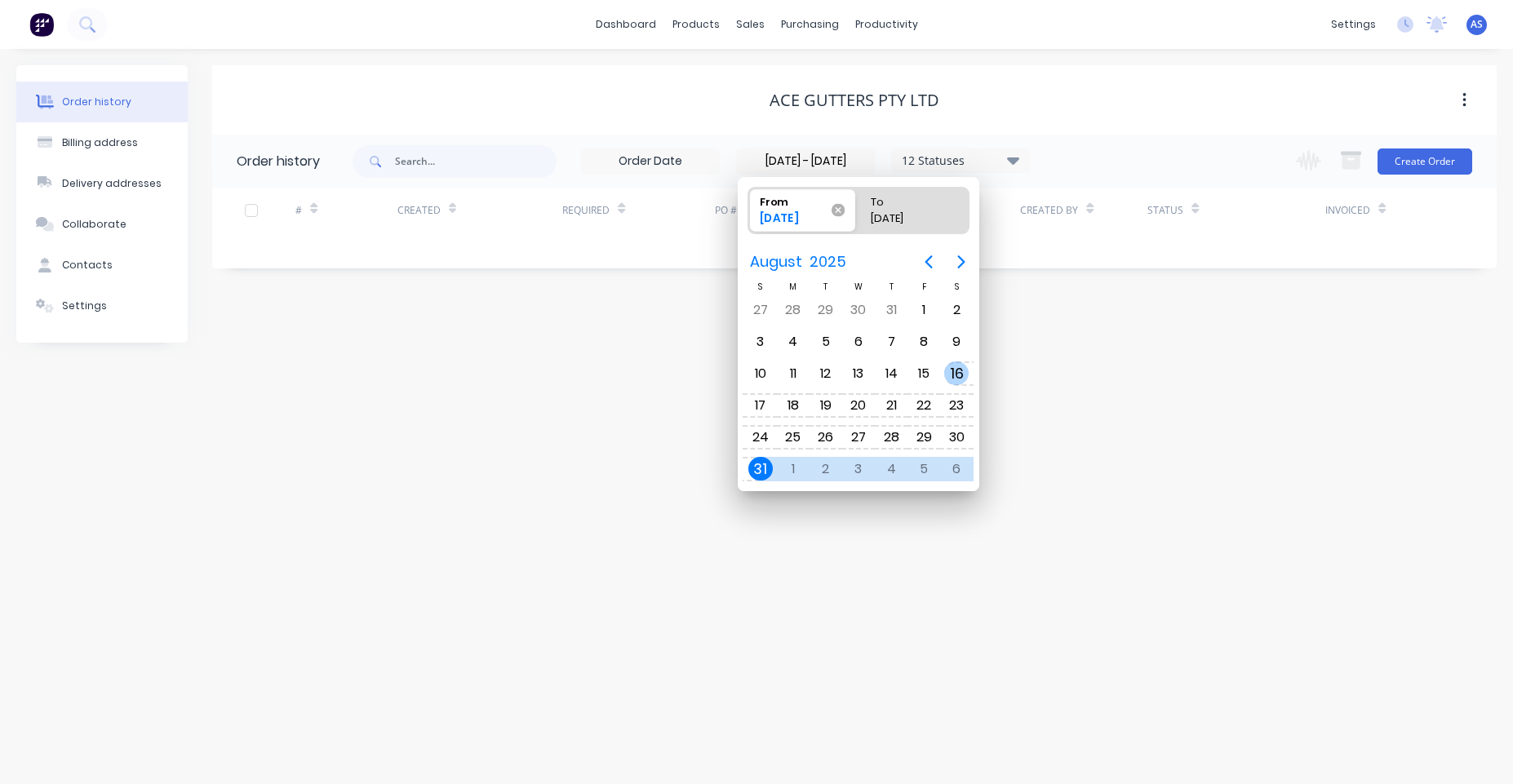
click at [838, 209] on icon at bounding box center [838, 210] width 13 height 13
click at [749, 209] on input "From [DATE]" at bounding box center [748, 211] width 1 height 46
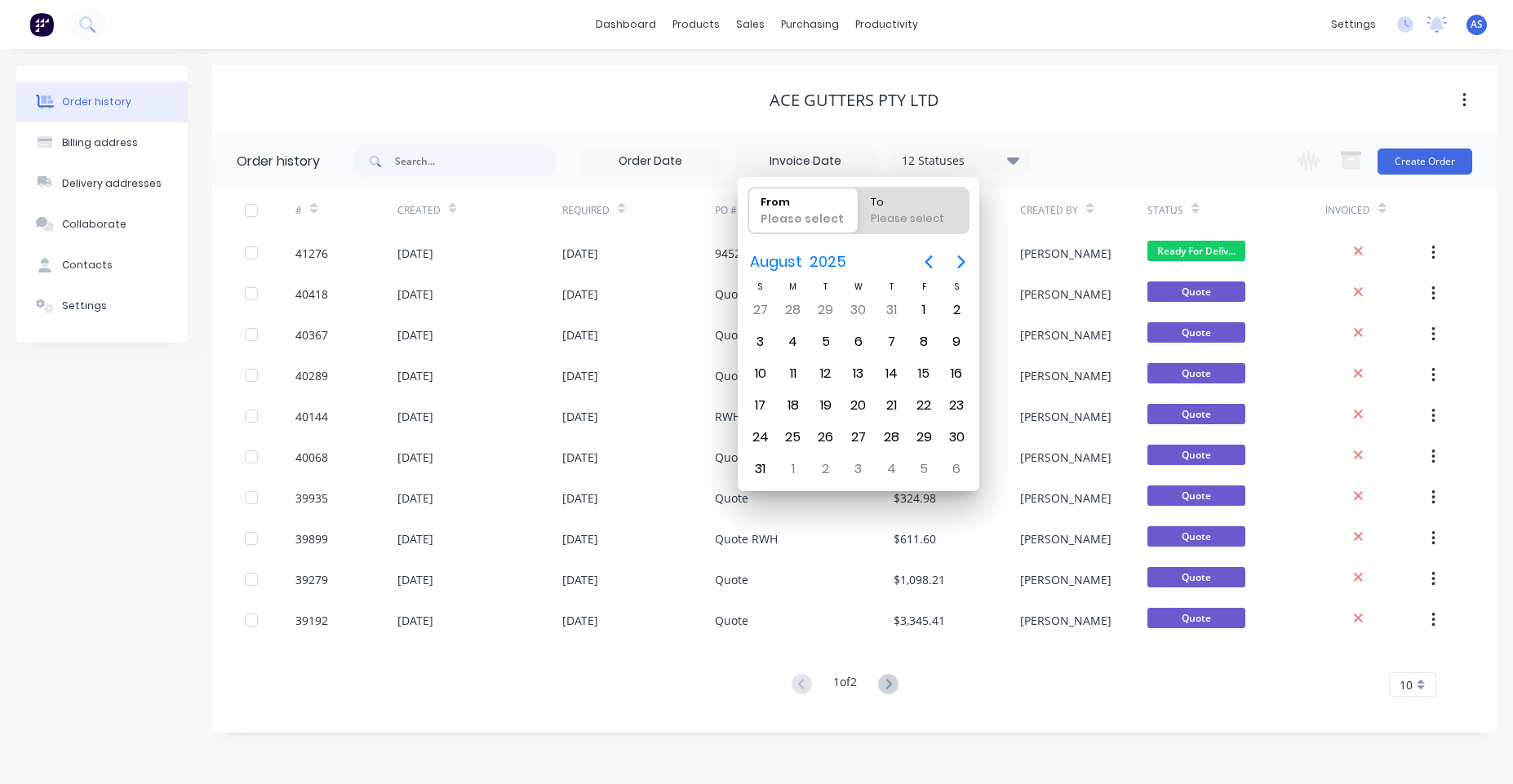
click at [777, 114] on div "Ace Gutters Pty Ltd" at bounding box center [854, 100] width 1284 height 29
